Goal: Transaction & Acquisition: Purchase product/service

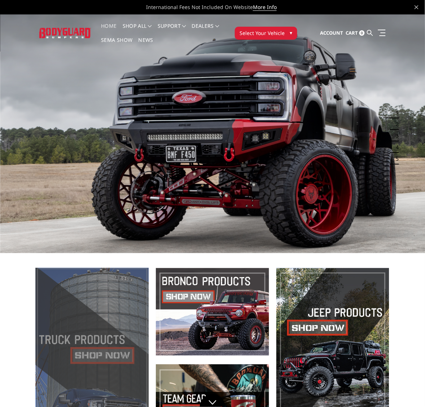
click at [96, 349] on span at bounding box center [92, 360] width 113 height 184
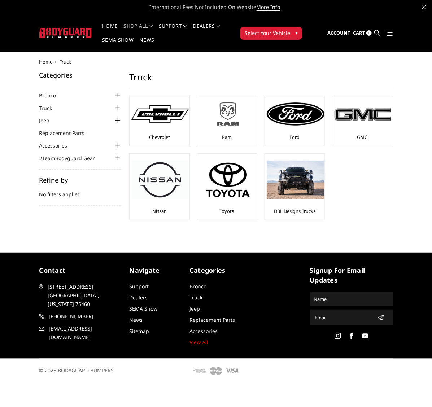
click at [228, 118] on img at bounding box center [228, 114] width 58 height 32
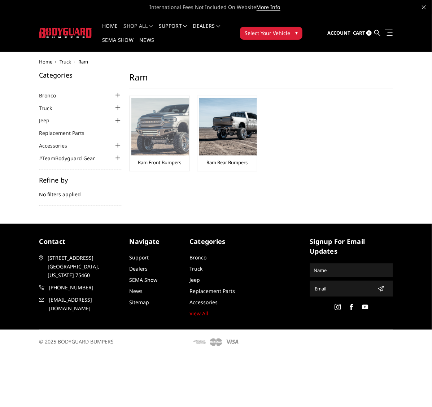
click at [146, 125] on img at bounding box center [160, 127] width 58 height 58
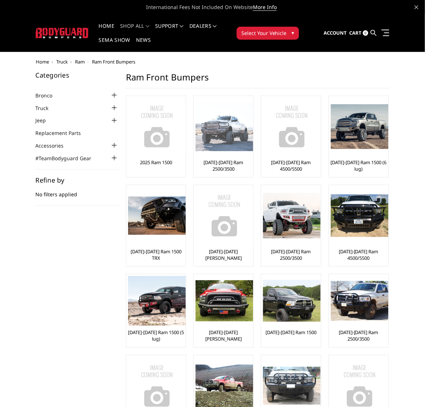
click at [219, 135] on img at bounding box center [225, 126] width 58 height 49
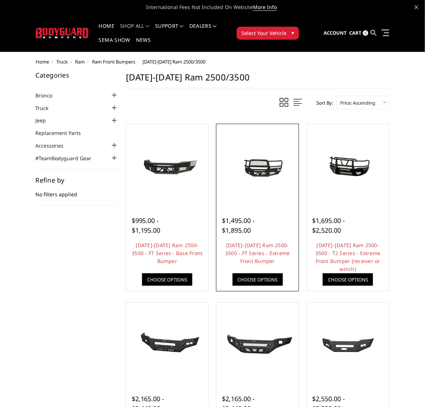
click at [258, 172] on img at bounding box center [257, 165] width 79 height 37
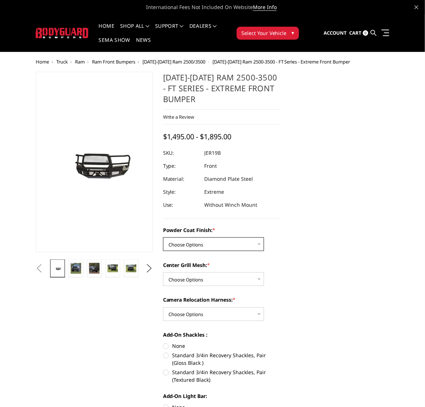
click at [259, 244] on select "Choose Options Bare Metal Gloss Black Powder Coat Textured Black Powder Coat" at bounding box center [213, 244] width 101 height 14
select select "3215"
click at [163, 237] on select "Choose Options Bare Metal Gloss Black Powder Coat Textured Black Powder Coat" at bounding box center [213, 244] width 101 height 14
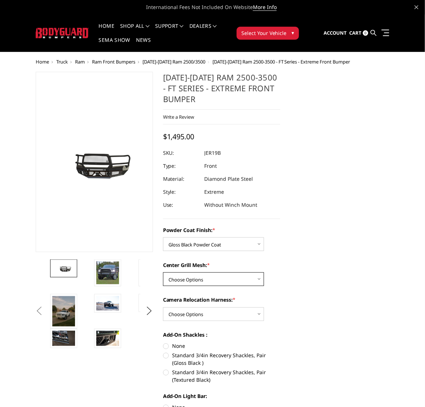
click at [260, 277] on select "Choose Options WITH Expanded Metal in Center Grill WITHOUT Expanded Metal in Ce…" at bounding box center [213, 279] width 101 height 14
select select "3217"
click at [163, 272] on select "Choose Options WITH Expanded Metal in Center Grill WITHOUT Expanded Metal in Ce…" at bounding box center [213, 279] width 101 height 14
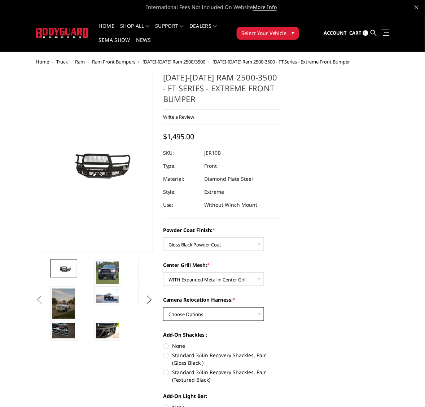
click at [260, 314] on select "Choose Options WITH Camera Relocation Harness WITHOUT Camera Relocation Harness" at bounding box center [213, 314] width 101 height 14
select select "3220"
click at [163, 307] on select "Choose Options WITH Camera Relocation Harness WITHOUT Camera Relocation Harness" at bounding box center [213, 314] width 101 height 14
